Goal: Browse casually

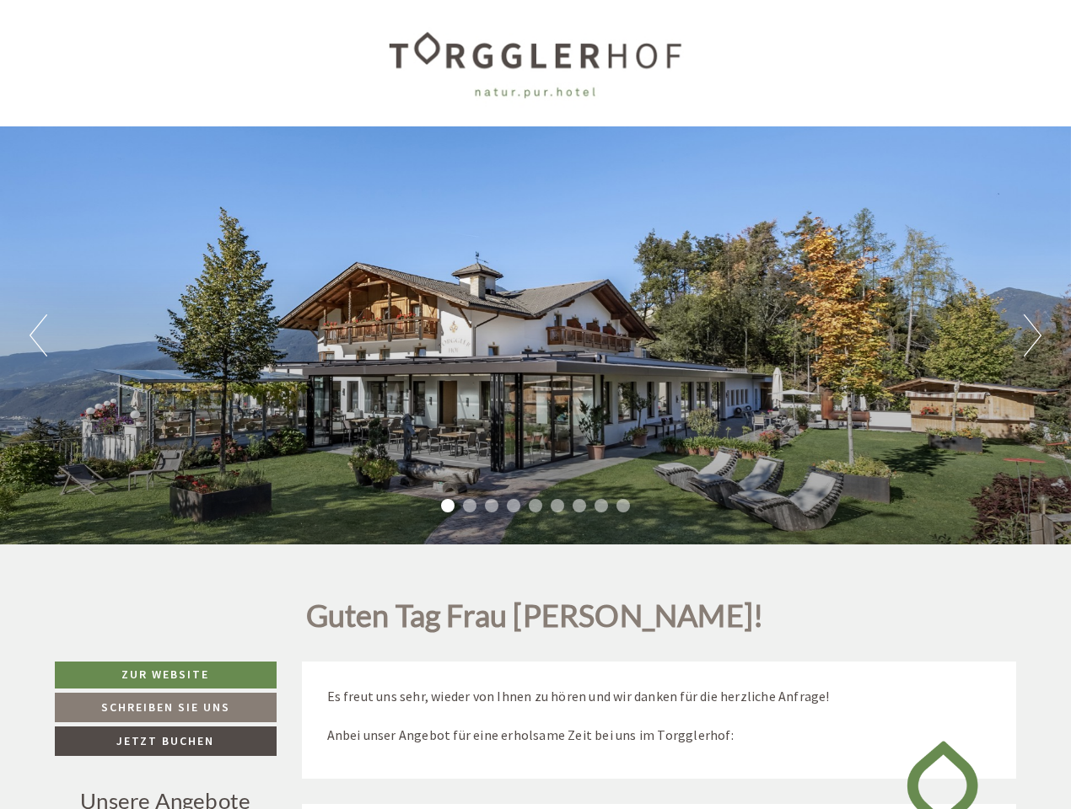
click at [535, 405] on div "Previous Next 1 2 3 4 5 6 7 8 9" at bounding box center [535, 335] width 1071 height 418
click at [38, 336] on button "Previous" at bounding box center [39, 335] width 18 height 42
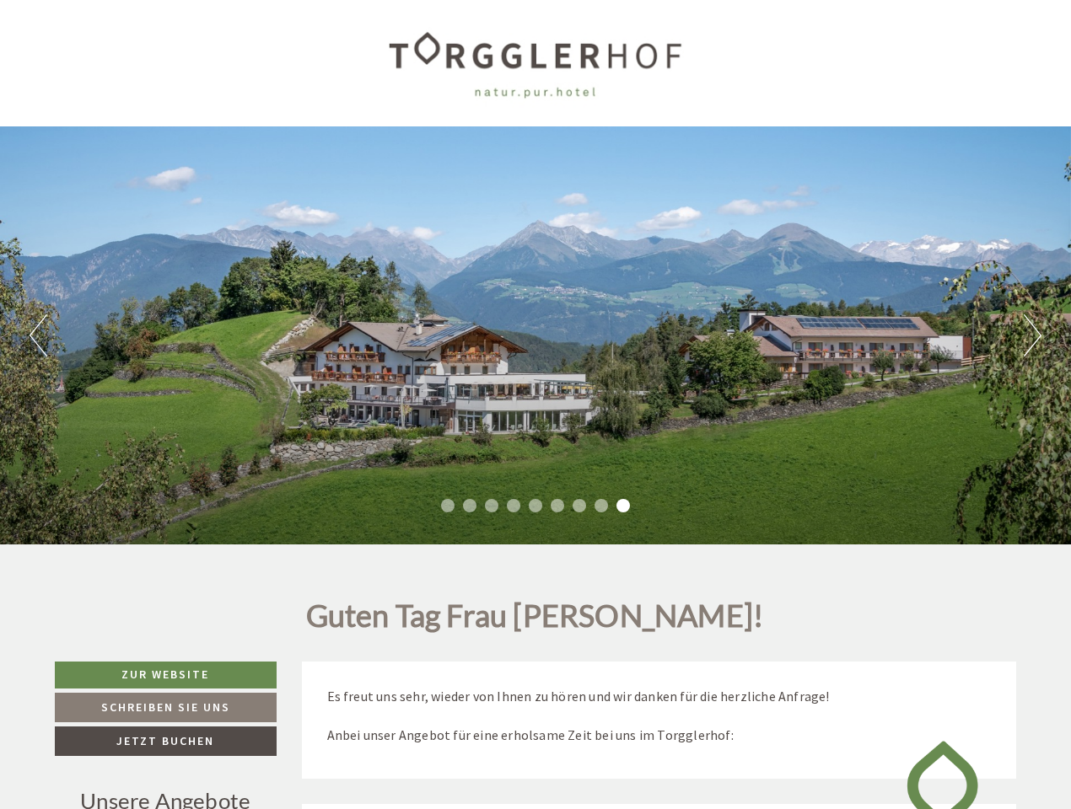
click at [535, 336] on div "Previous Next 1 2 3 4 5 6 7 8 9" at bounding box center [535, 335] width 1071 height 418
click at [1032, 336] on button "Next" at bounding box center [1032, 335] width 18 height 42
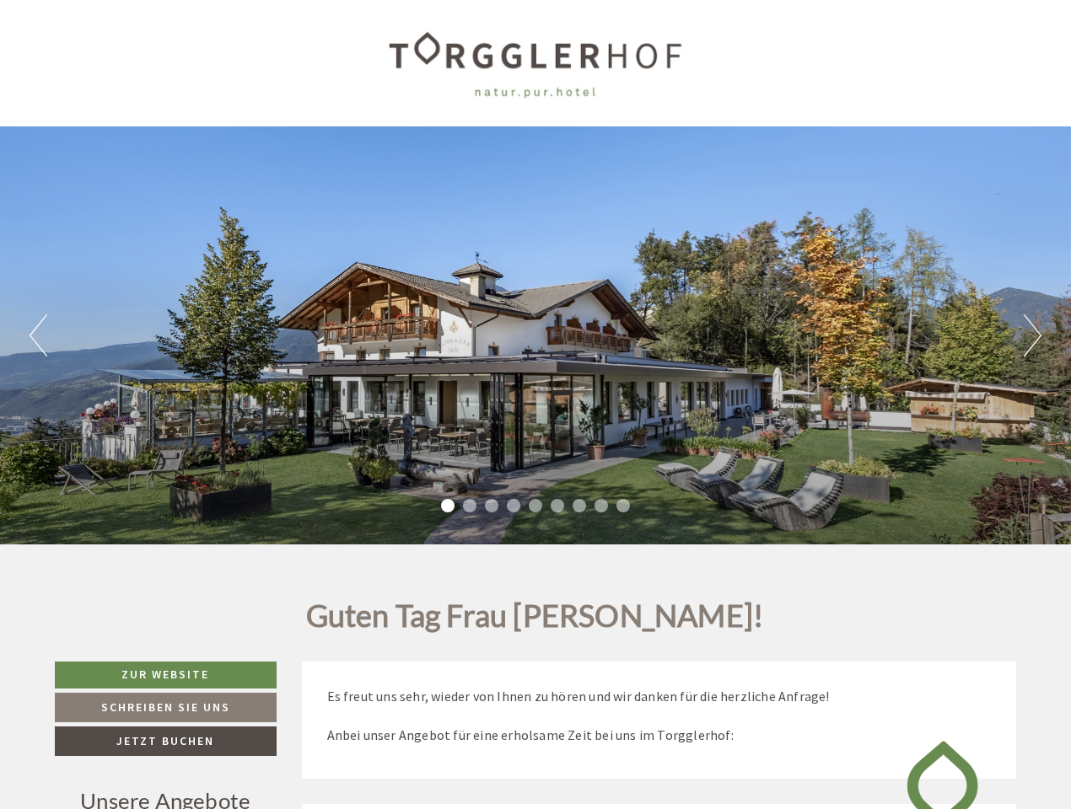
click at [448, 506] on li "1" at bounding box center [447, 505] width 13 height 13
click at [470, 506] on li "2" at bounding box center [469, 505] width 13 height 13
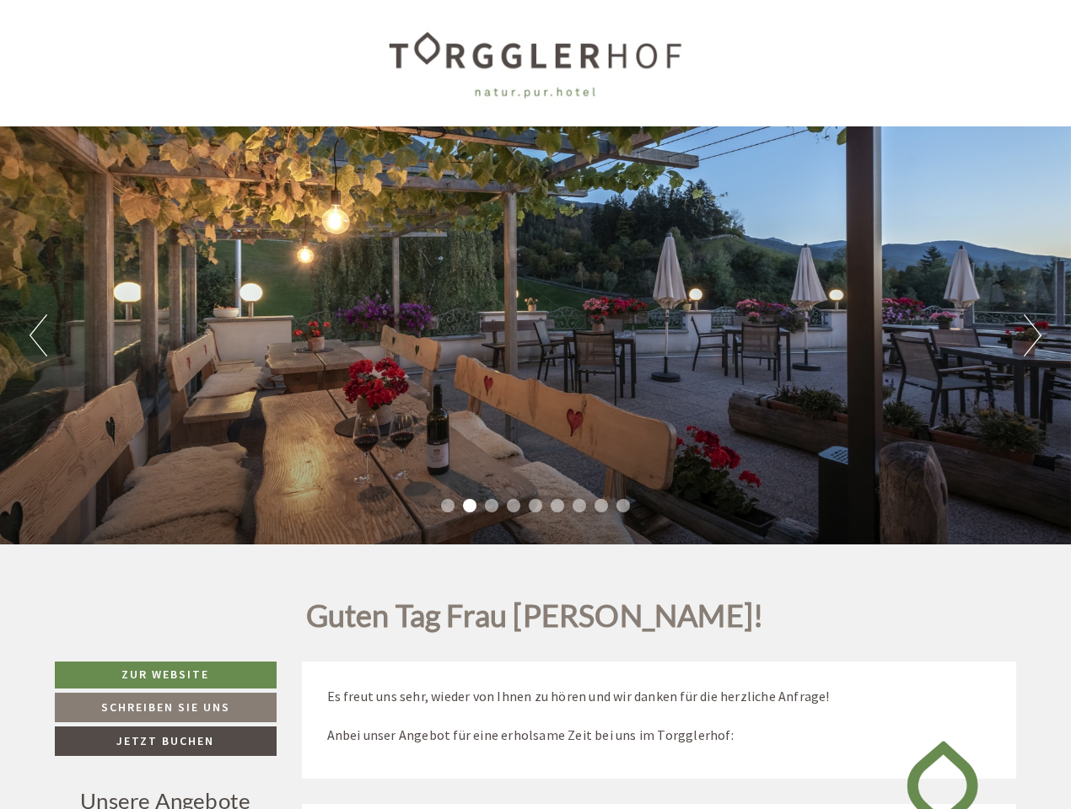
click at [491, 506] on li "3" at bounding box center [491, 505] width 13 height 13
click at [513, 506] on li "4" at bounding box center [513, 505] width 13 height 13
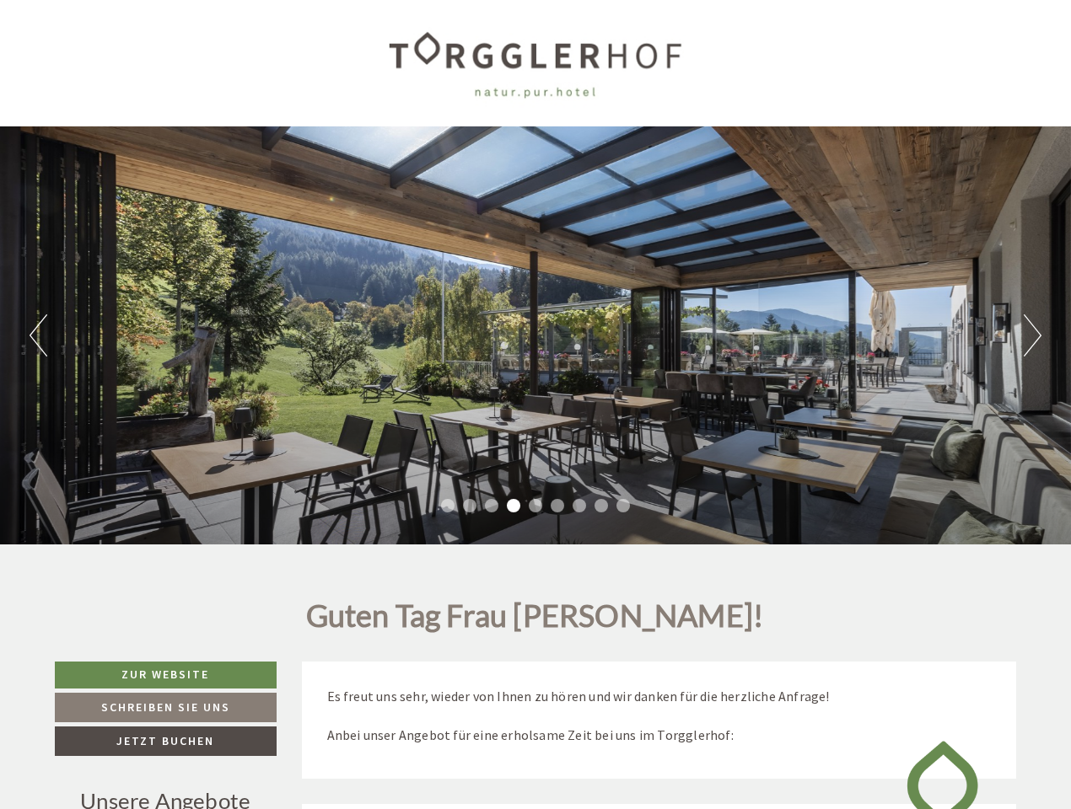
click at [535, 506] on li "5" at bounding box center [535, 505] width 13 height 13
